Goal: Task Accomplishment & Management: Manage account settings

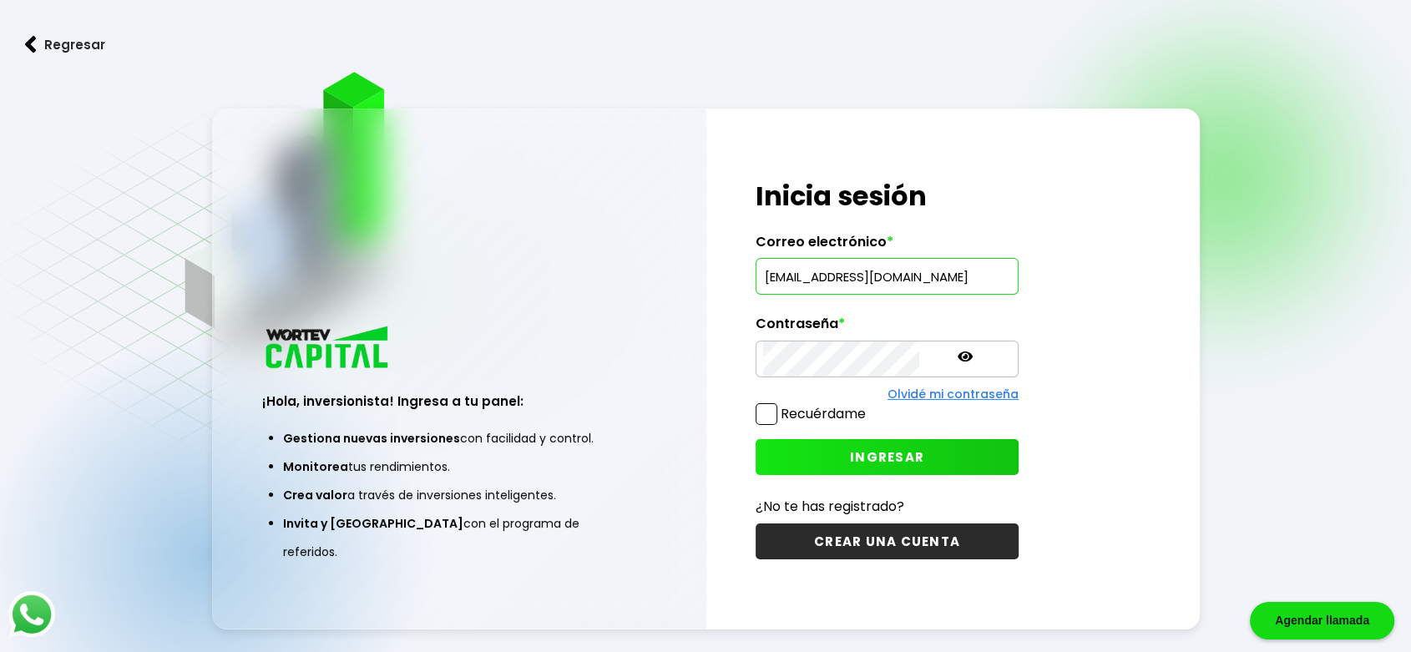
type input "[EMAIL_ADDRESS][DOMAIN_NAME]"
click at [958, 357] on icon at bounding box center [965, 357] width 15 height 10
click at [859, 446] on button "INGRESAR" at bounding box center [887, 457] width 263 height 36
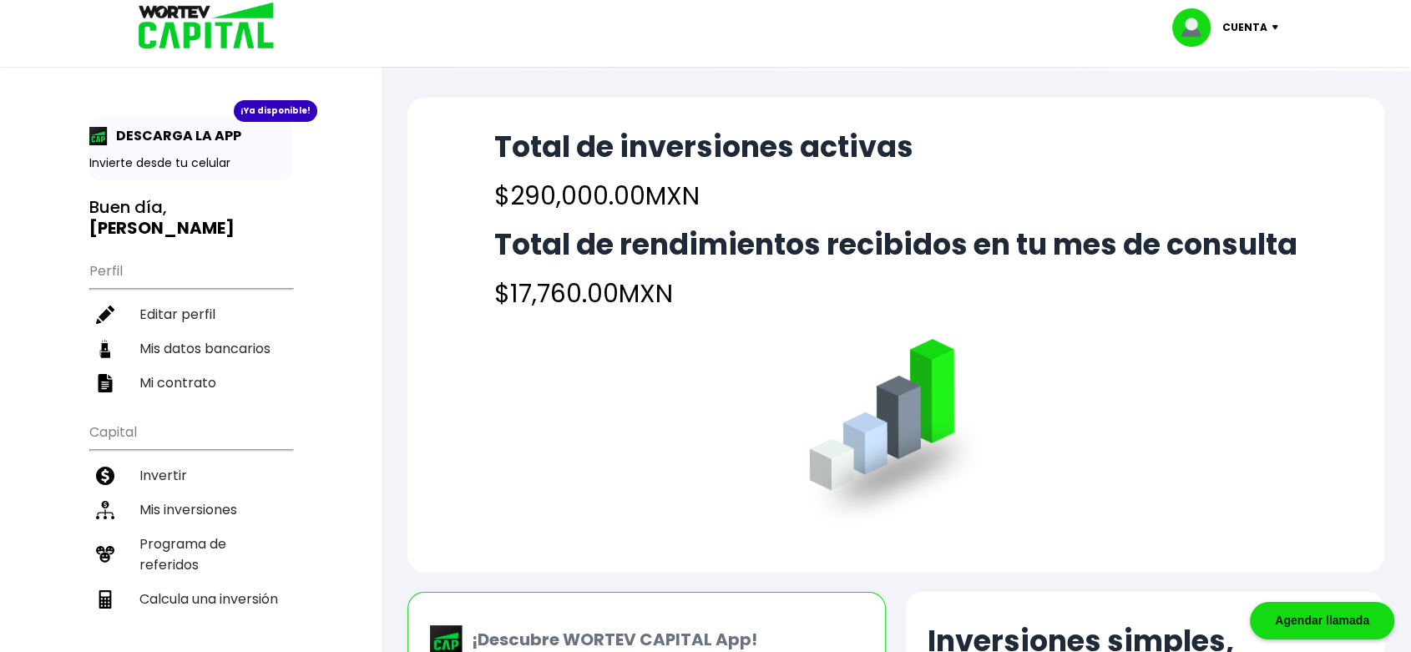
click at [1248, 21] on p "Cuenta" at bounding box center [1245, 27] width 45 height 25
click at [1232, 112] on li "Cerrar sesión" at bounding box center [1228, 111] width 134 height 34
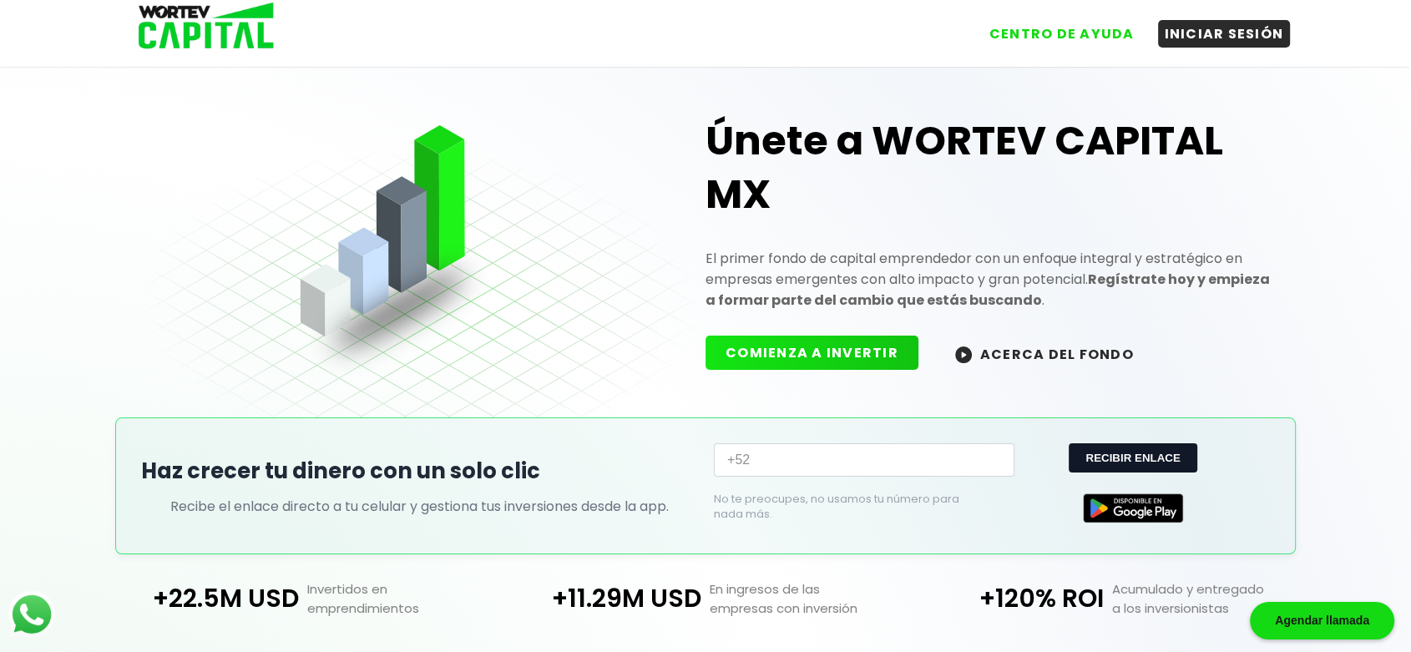
click at [728, 119] on h1 "Únete a WORTEV CAPITAL MX" at bounding box center [988, 167] width 565 height 107
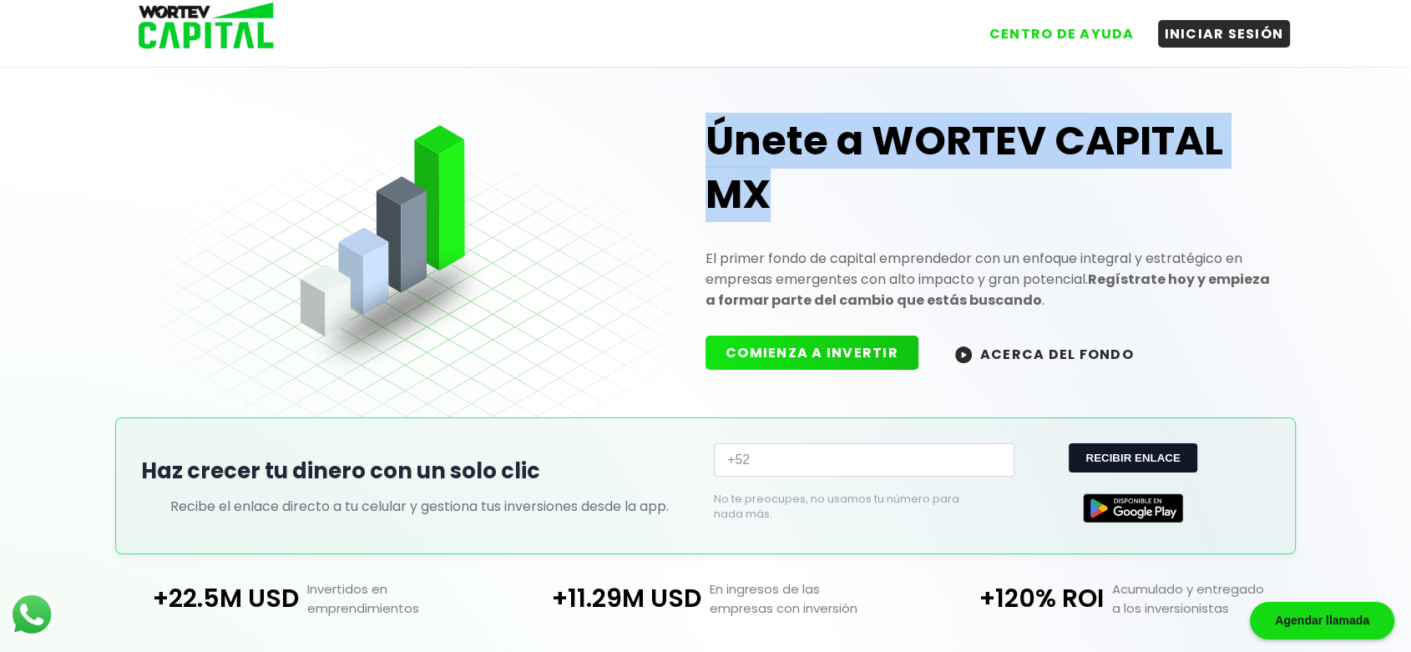
drag, startPoint x: 708, startPoint y: 133, endPoint x: 780, endPoint y: 204, distance: 101.0
click at [780, 204] on h1 "Únete a WORTEV CAPITAL MX" at bounding box center [988, 167] width 565 height 107
click at [847, 210] on h1 "Únete a WORTEV CAPITAL MX" at bounding box center [988, 167] width 565 height 107
drag, startPoint x: 715, startPoint y: 135, endPoint x: 770, endPoint y: 207, distance: 90.5
click at [770, 207] on h1 "Únete a WORTEV CAPITAL MX" at bounding box center [988, 167] width 565 height 107
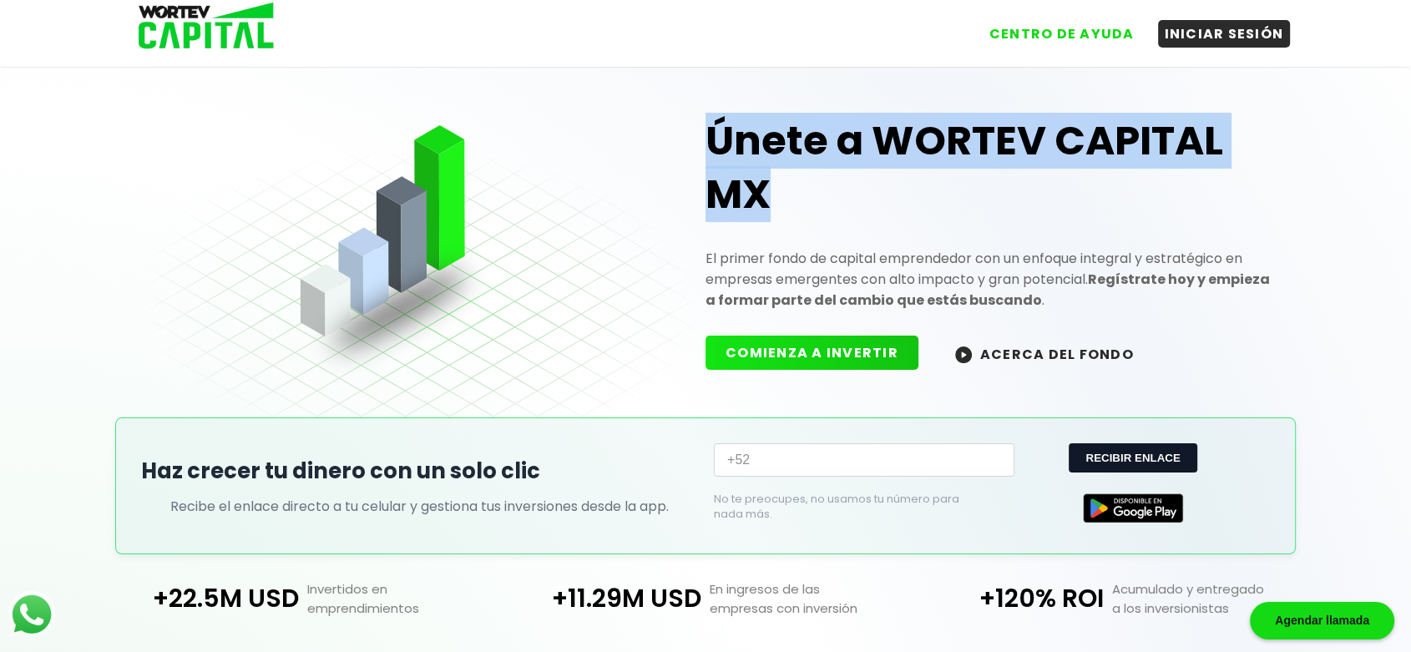
click at [770, 207] on h1 "Únete a WORTEV CAPITAL MX" at bounding box center [988, 167] width 565 height 107
